Goal: Task Accomplishment & Management: Manage account settings

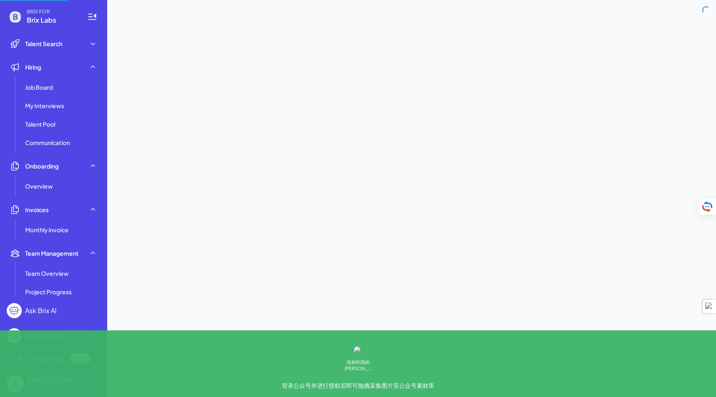
click at [39, 19] on span "Brix Labs" at bounding box center [52, 20] width 50 height 10
click at [41, 36] on div "Talent Search" at bounding box center [54, 43] width 94 height 17
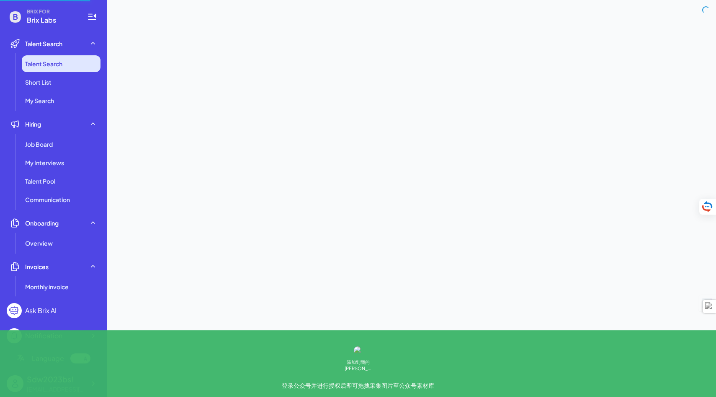
click at [53, 61] on span "Talent Search" at bounding box center [43, 63] width 37 height 8
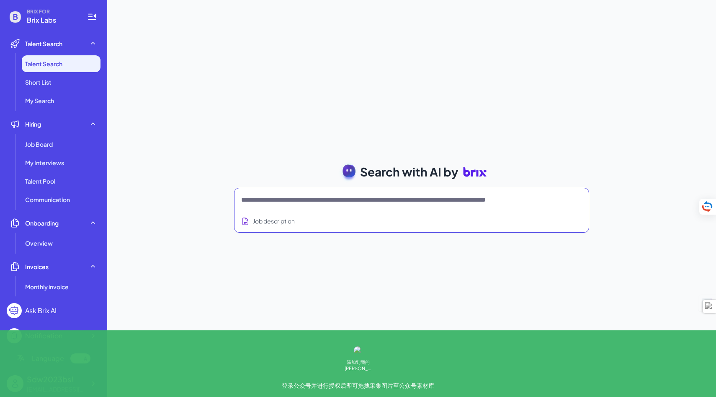
click at [334, 201] on textarea at bounding box center [401, 200] width 321 height 10
type textarea "*******"
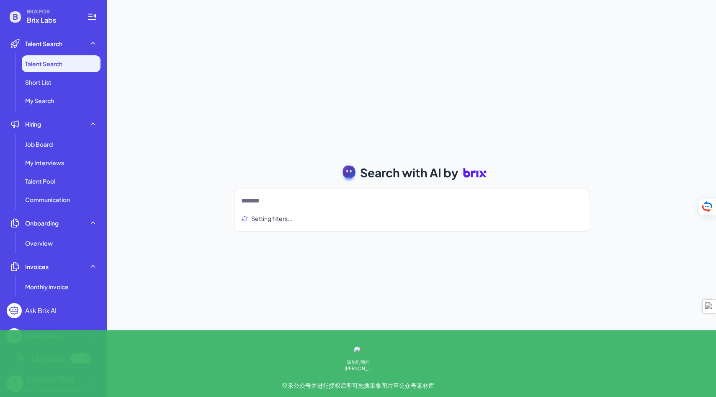
click at [419, 212] on div "Setting filters..." at bounding box center [411, 218] width 341 height 19
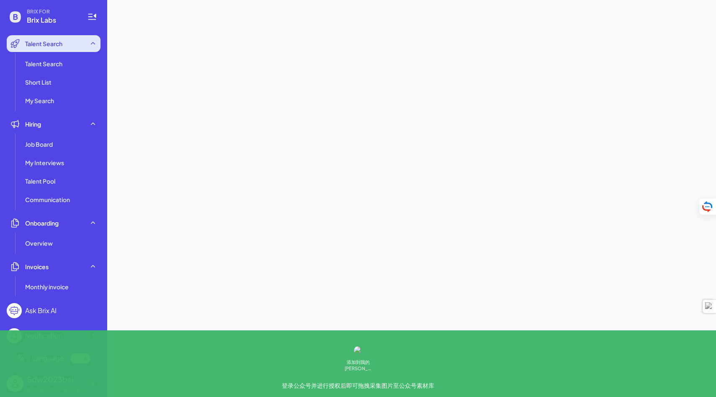
click at [78, 36] on div "Talent Search" at bounding box center [54, 43] width 94 height 17
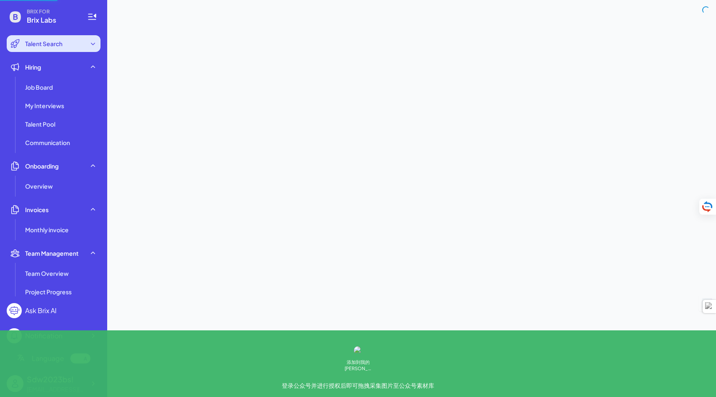
click at [75, 43] on div "Talent Search" at bounding box center [54, 43] width 94 height 17
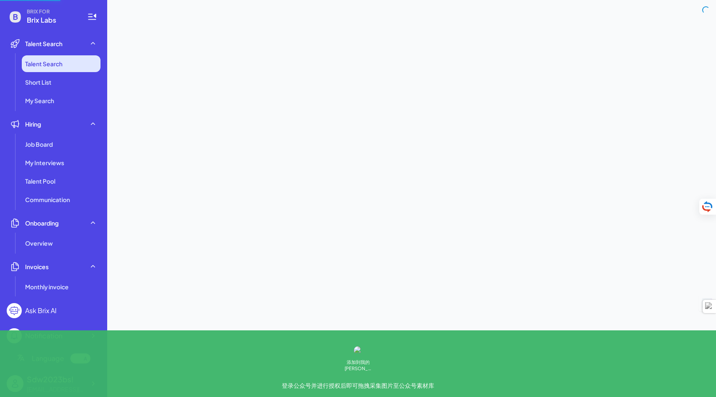
click at [67, 58] on li "Talent Search" at bounding box center [61, 63] width 79 height 17
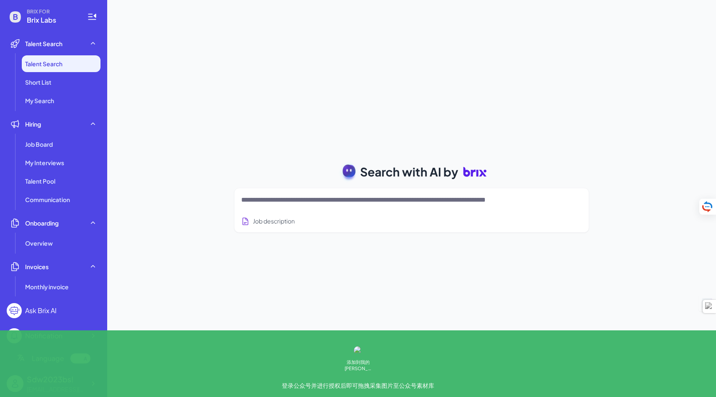
click at [267, 198] on textarea at bounding box center [401, 200] width 321 height 10
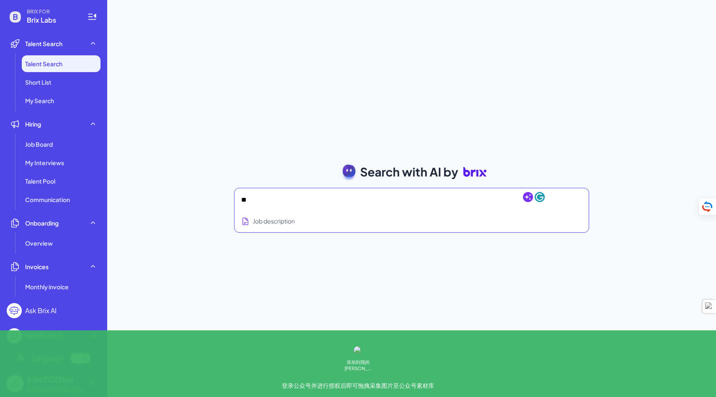
type textarea "*"
type textarea "*******"
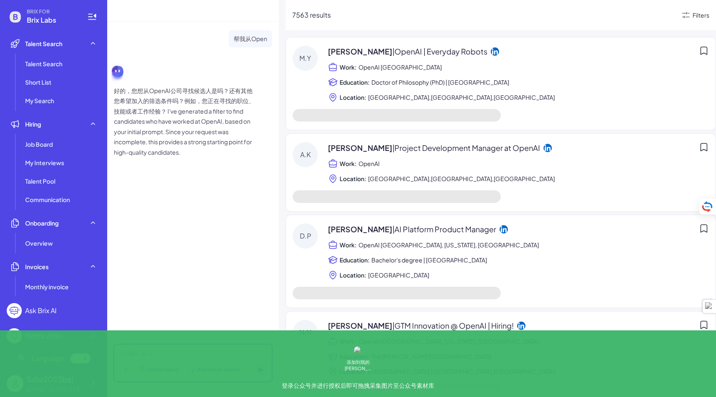
click at [161, 351] on div at bounding box center [192, 353] width 147 height 9
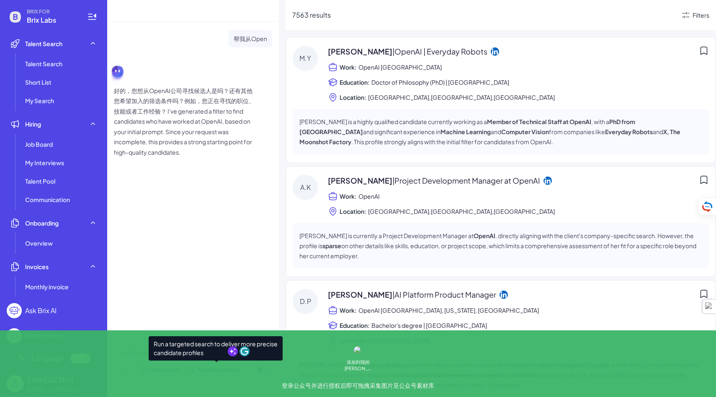
click at [210, 371] on span "Advanced search" at bounding box center [219, 370] width 42 height 8
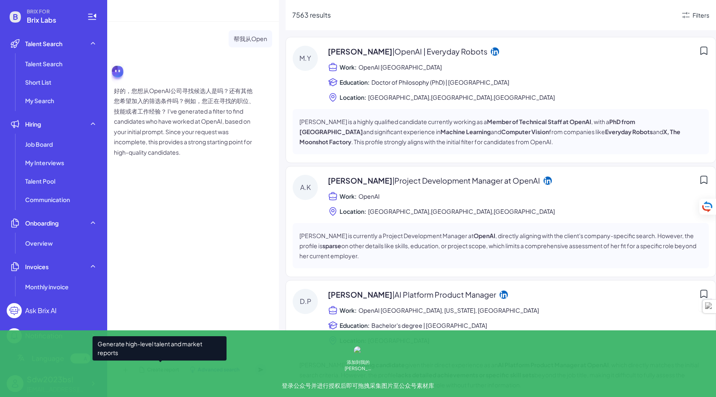
click at [165, 370] on span "Create report" at bounding box center [163, 370] width 32 height 8
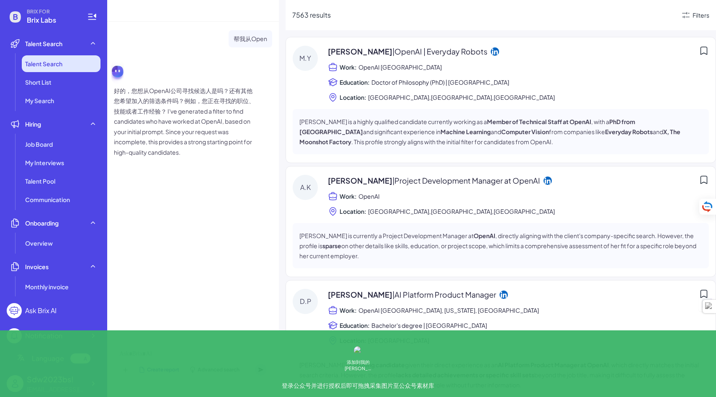
click at [57, 65] on span "Talent Search" at bounding box center [43, 63] width 37 height 8
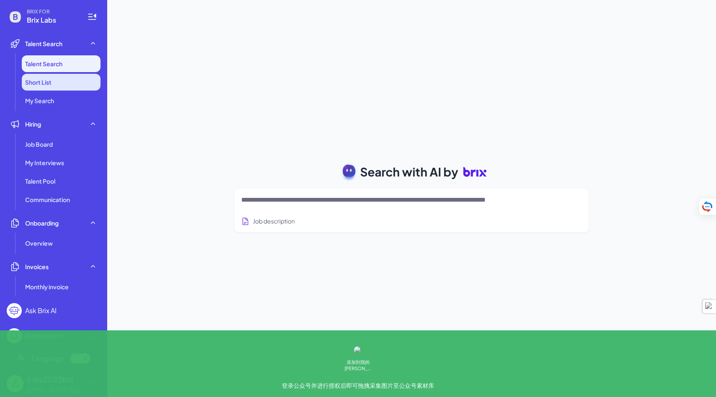
click at [59, 79] on li "Short List" at bounding box center [61, 82] width 79 height 17
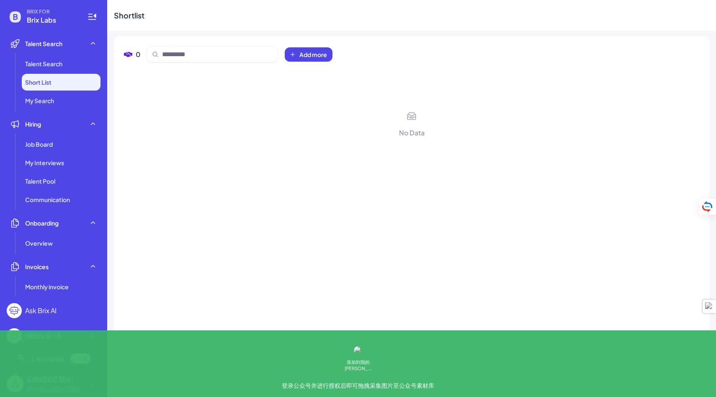
click at [63, 89] on li "Short List" at bounding box center [61, 82] width 79 height 17
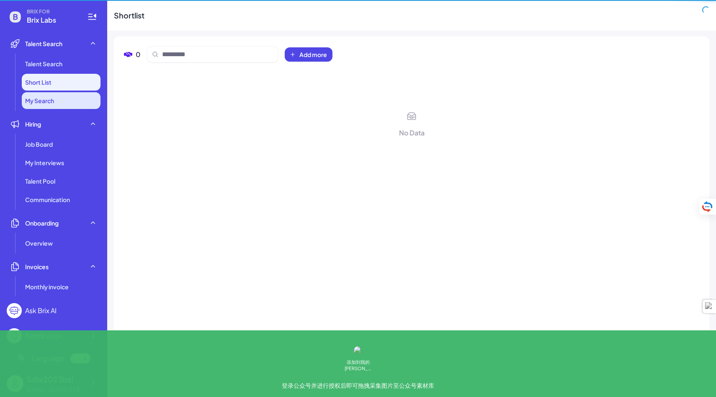
click at [63, 99] on li "My Search" at bounding box center [61, 100] width 79 height 17
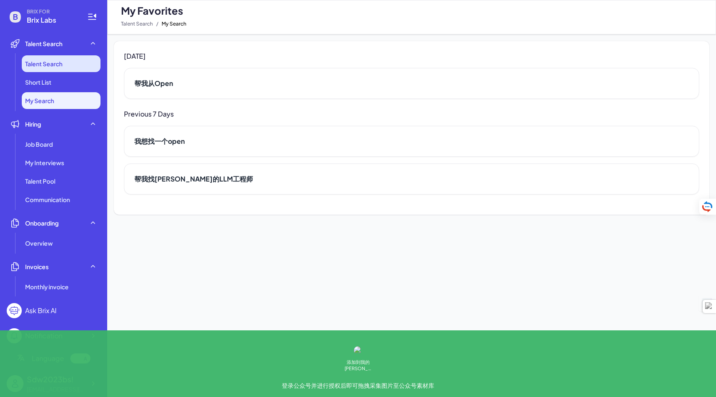
click at [73, 57] on li "Talent Search" at bounding box center [61, 63] width 79 height 17
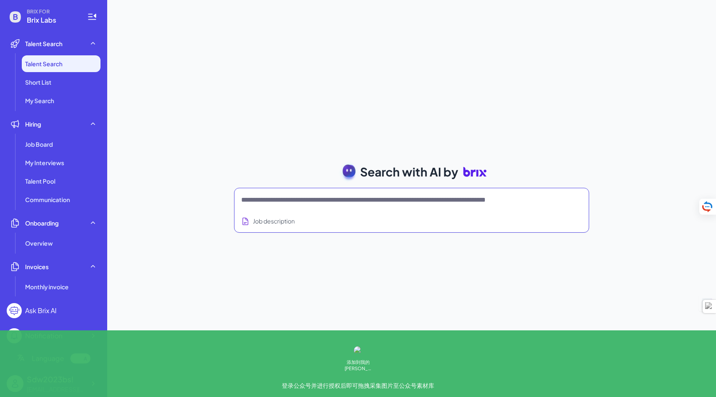
click at [299, 200] on textarea at bounding box center [401, 200] width 321 height 10
click at [67, 84] on li "Short List" at bounding box center [61, 82] width 79 height 17
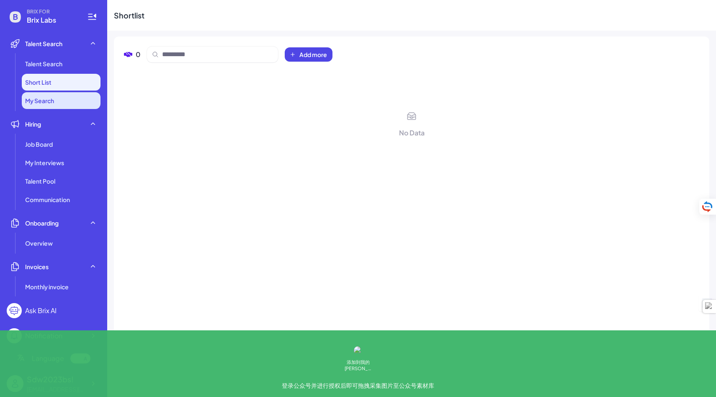
click at [50, 106] on li "My Search" at bounding box center [61, 100] width 79 height 17
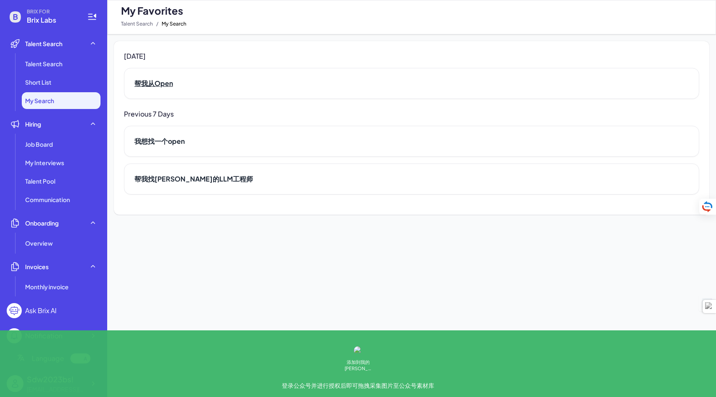
click at [173, 85] on h2 "帮我从Open" at bounding box center [411, 83] width 555 height 10
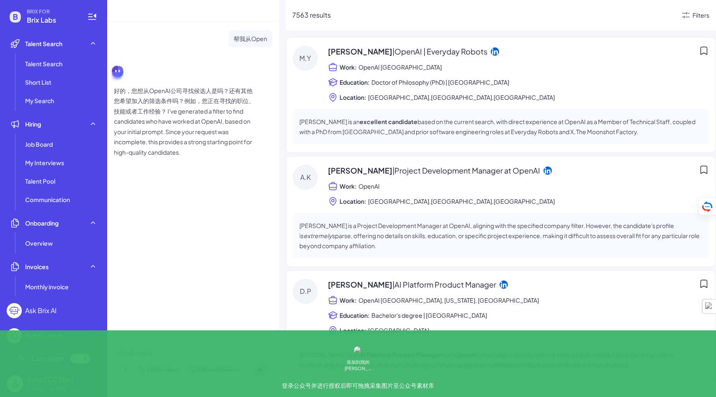
click at [381, 85] on span "Doctor of Philosophy (PhD) | [GEOGRAPHIC_DATA]" at bounding box center [441, 82] width 138 height 10
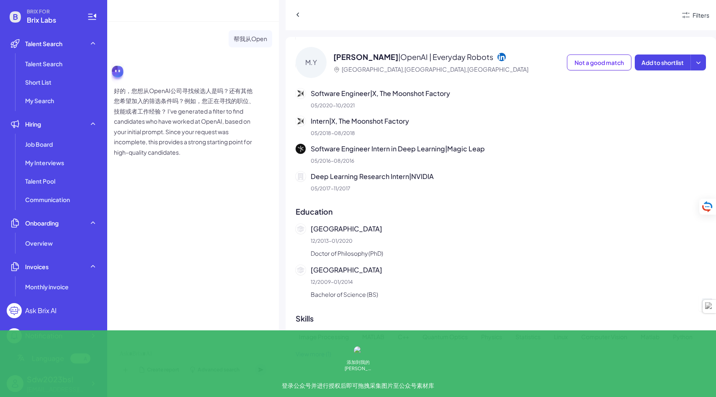
scroll to position [234, 0]
click at [315, 364] on div "M.Y [PERSON_NAME] | OpenAI | Everyday Robots [GEOGRAPHIC_DATA],[GEOGRAPHIC_DATA…" at bounding box center [501, 214] width 431 height 355
click at [320, 352] on button "View more (1)" at bounding box center [314, 353] width 36 height 9
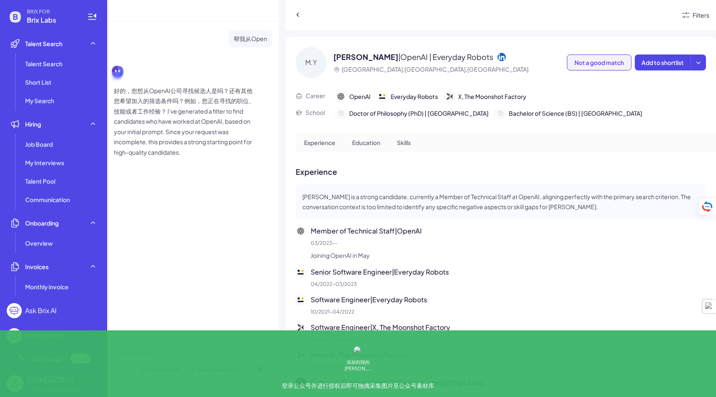
click at [587, 62] on span "Not a good match" at bounding box center [599, 63] width 49 height 8
click at [661, 65] on span "Add to shortlist" at bounding box center [663, 63] width 42 height 8
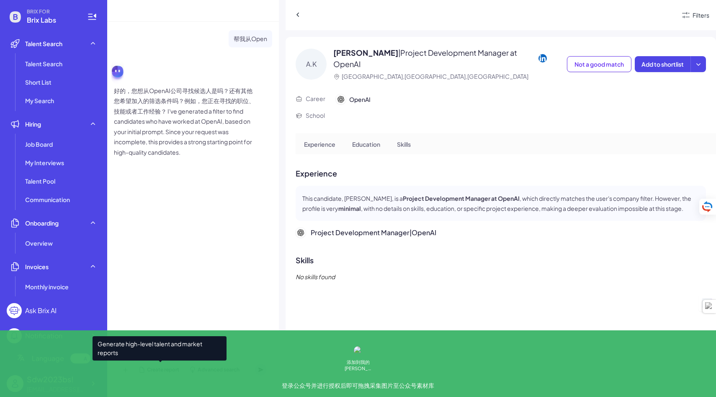
click at [168, 373] on div "Create report" at bounding box center [158, 370] width 47 height 12
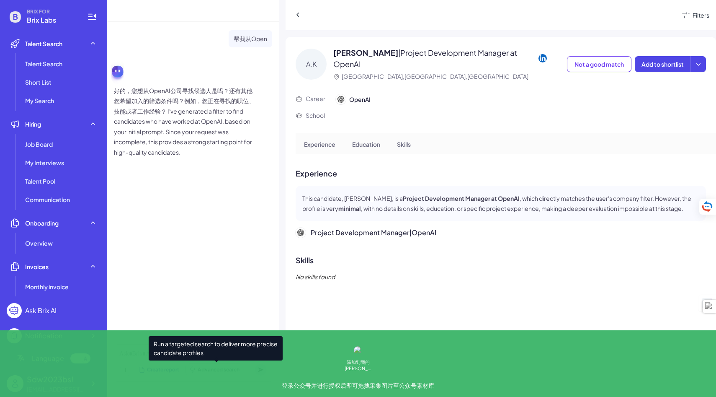
click at [226, 372] on span "Advanced search" at bounding box center [219, 370] width 42 height 8
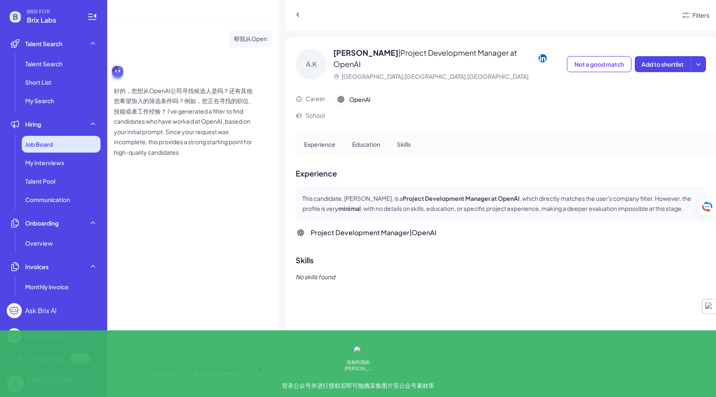
click at [58, 145] on div "Job Board" at bounding box center [61, 144] width 79 height 17
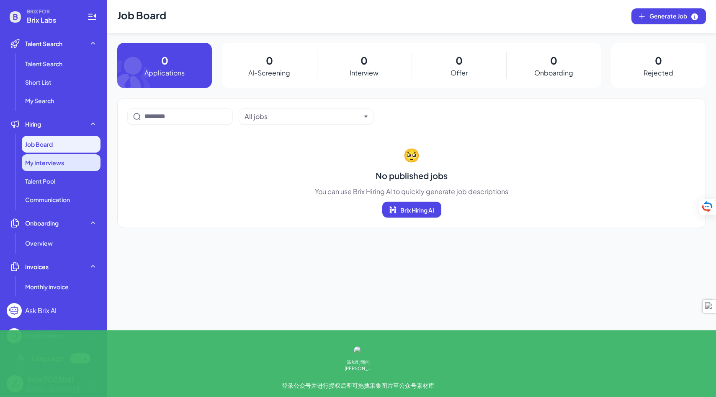
click at [39, 155] on div "My Interviews" at bounding box center [61, 162] width 79 height 17
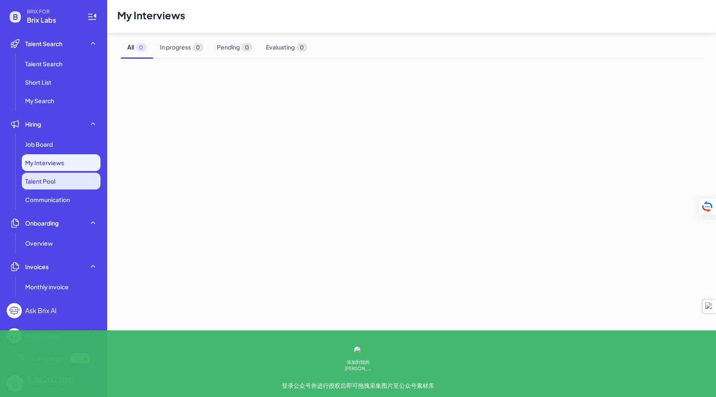
click at [40, 179] on span "Talent Pool" at bounding box center [40, 181] width 30 height 8
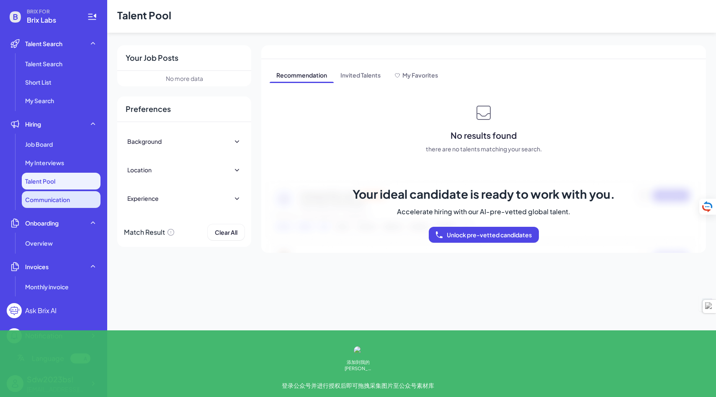
click at [46, 201] on span "Communication" at bounding box center [47, 199] width 45 height 8
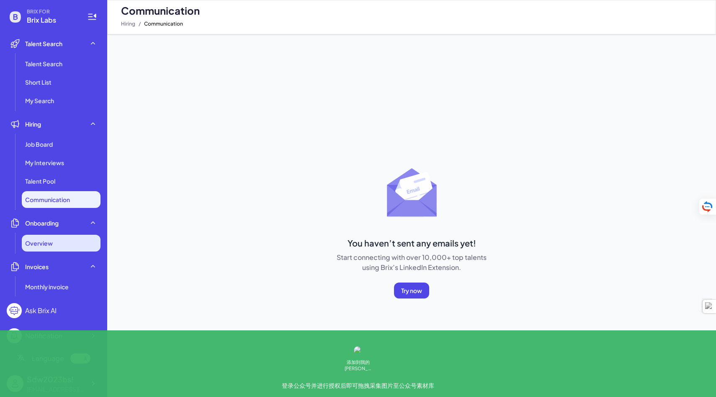
click at [45, 237] on div "Overview" at bounding box center [61, 243] width 79 height 17
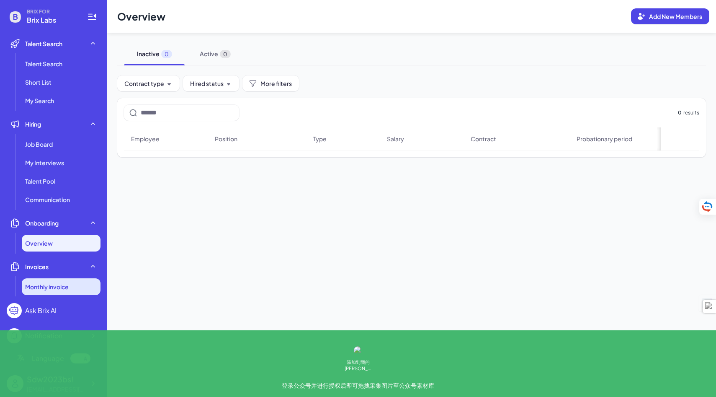
click at [50, 290] on span "Monthly invoice" at bounding box center [47, 286] width 44 height 8
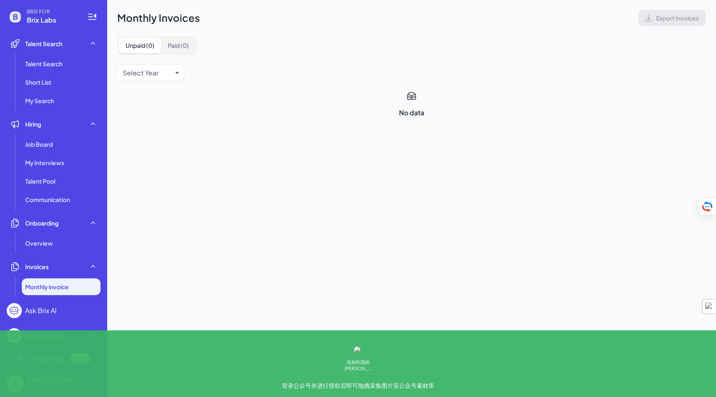
click at [50, 344] on div "BRIX FOR Brix Labs Talent Search Talent Search Short List My Search Hiring Job …" at bounding box center [53, 198] width 107 height 397
click at [50, 356] on span "Language" at bounding box center [48, 358] width 32 height 10
click at [81, 361] on div at bounding box center [80, 358] width 20 height 10
click at [76, 359] on div at bounding box center [80, 358] width 20 height 10
click at [85, 361] on div at bounding box center [80, 358] width 20 height 10
